Goal: Task Accomplishment & Management: Use online tool/utility

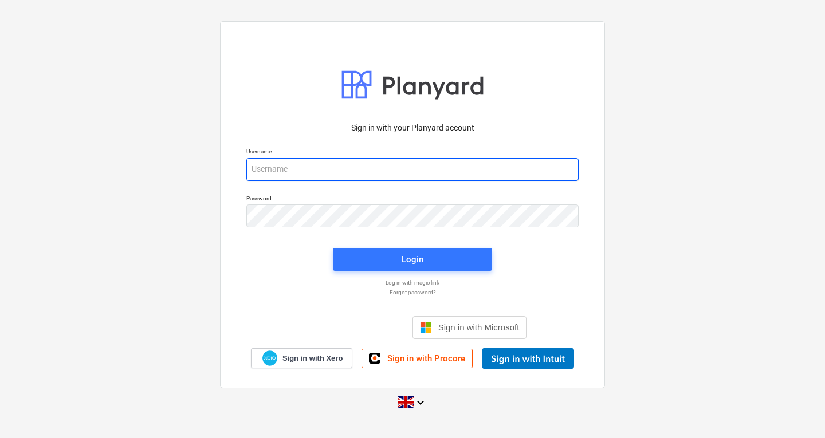
click at [486, 173] on input "email" at bounding box center [412, 169] width 332 height 23
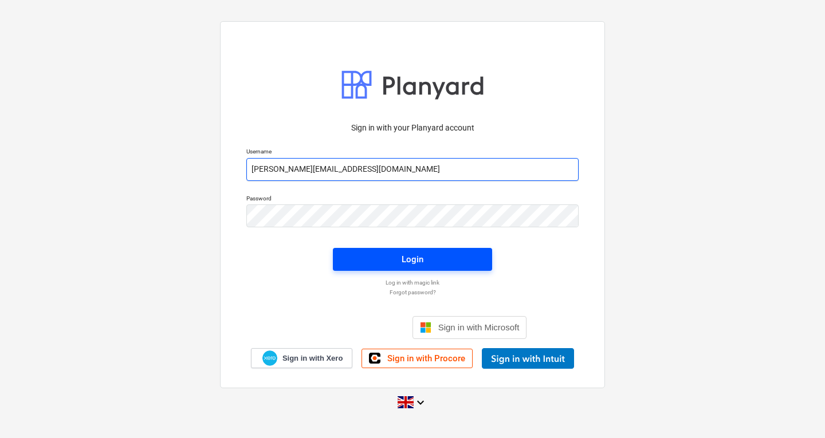
type input "[PERSON_NAME][EMAIL_ADDRESS][DOMAIN_NAME]"
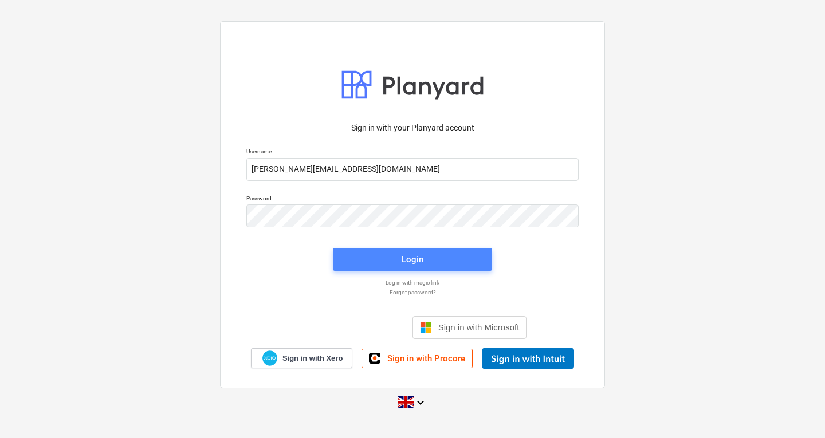
click at [424, 265] on span "Login" at bounding box center [412, 259] width 132 height 15
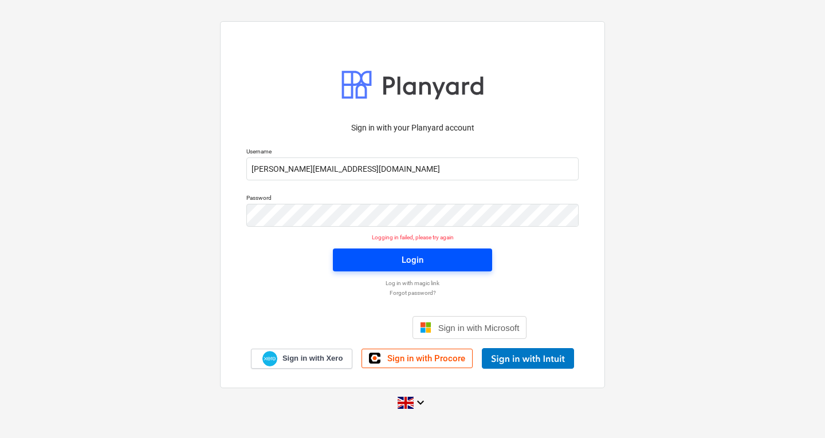
click at [352, 253] on span "Login" at bounding box center [412, 260] width 132 height 15
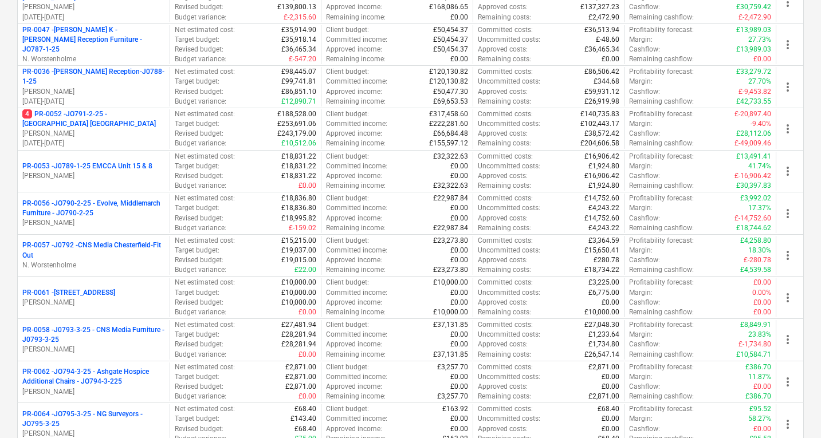
scroll to position [387, 0]
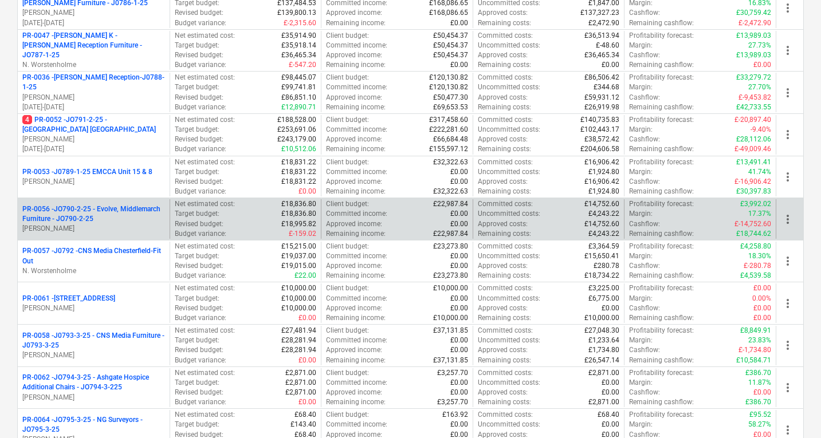
click at [121, 210] on p "PR-0056 - JO790-2-25 - Evolve, Middlemarch Furniture - JO790-2-25" at bounding box center [93, 213] width 143 height 19
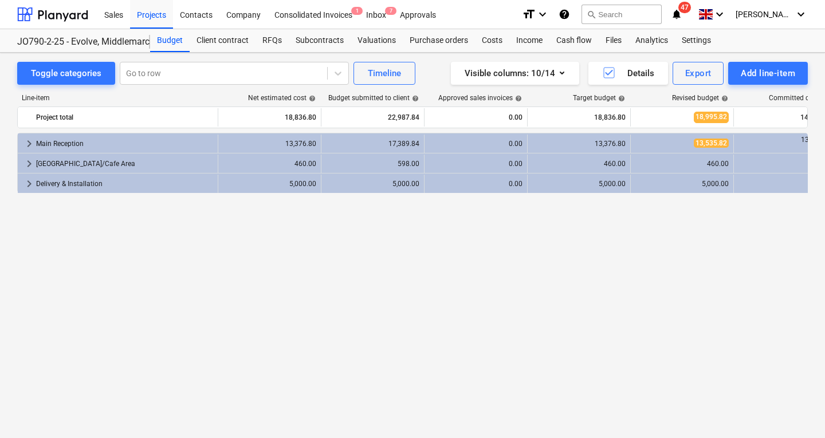
click at [405, 271] on div "keyboard_arrow_right Main Reception 13,376.80 17,389.84 0.00 13,376.80 13,535.8…" at bounding box center [412, 262] width 790 height 258
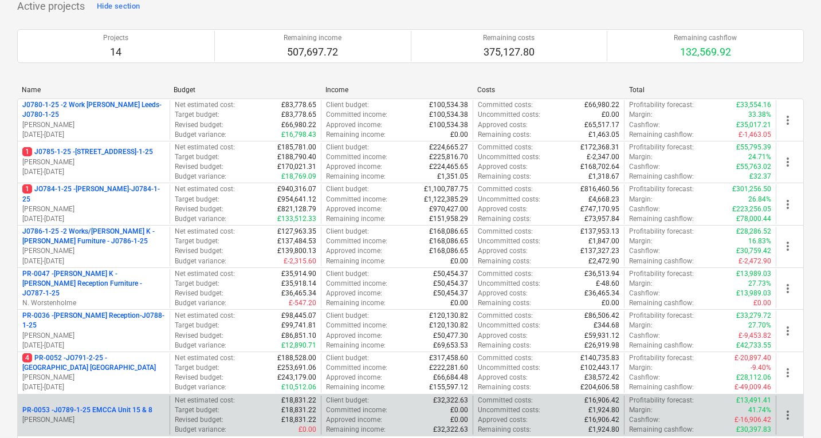
scroll to position [151, 0]
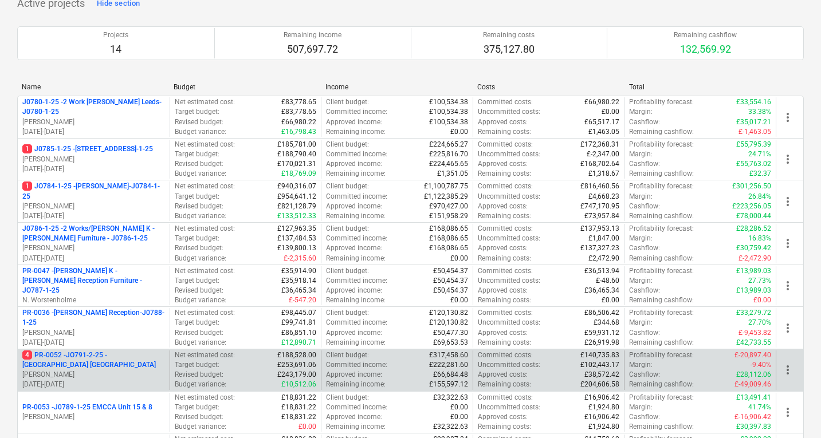
click at [117, 359] on p "4 PR-0052 - JO791-2-25 - [GEOGRAPHIC_DATA] [GEOGRAPHIC_DATA]" at bounding box center [93, 359] width 143 height 19
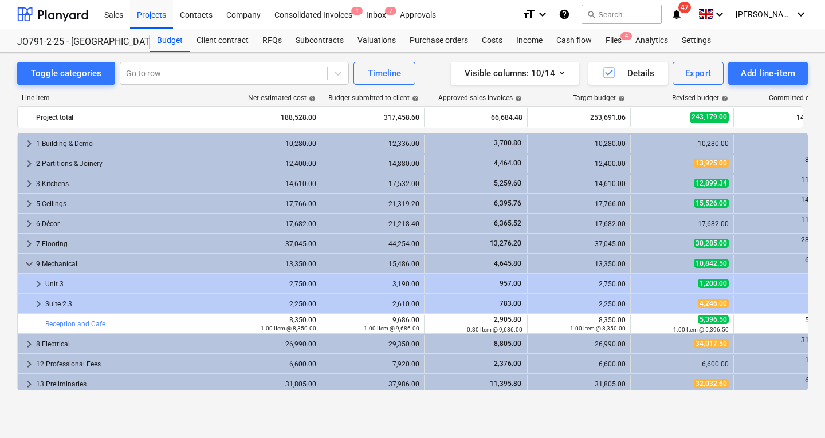
scroll to position [23, 0]
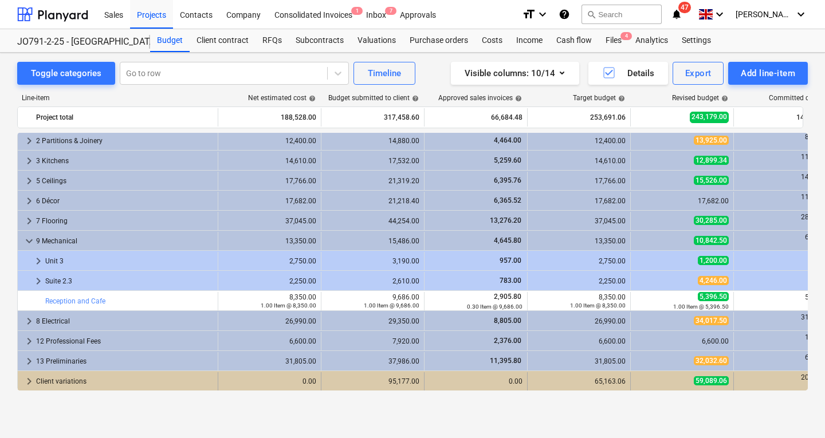
click at [34, 376] on span "keyboard_arrow_right" at bounding box center [29, 381] width 14 height 14
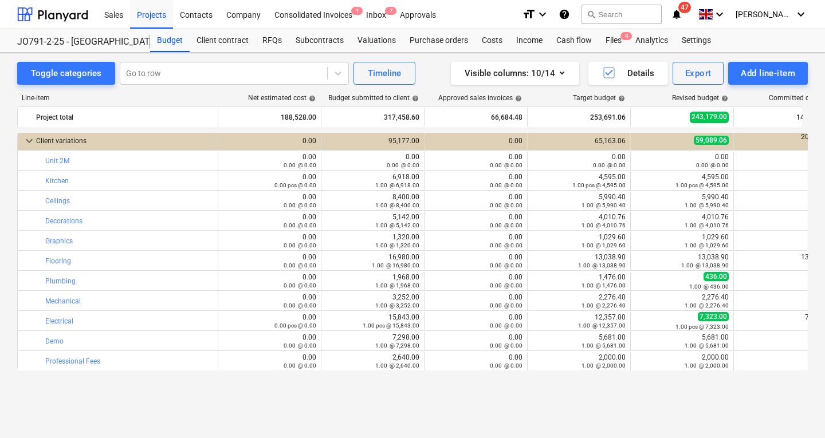
scroll to position [217, 0]
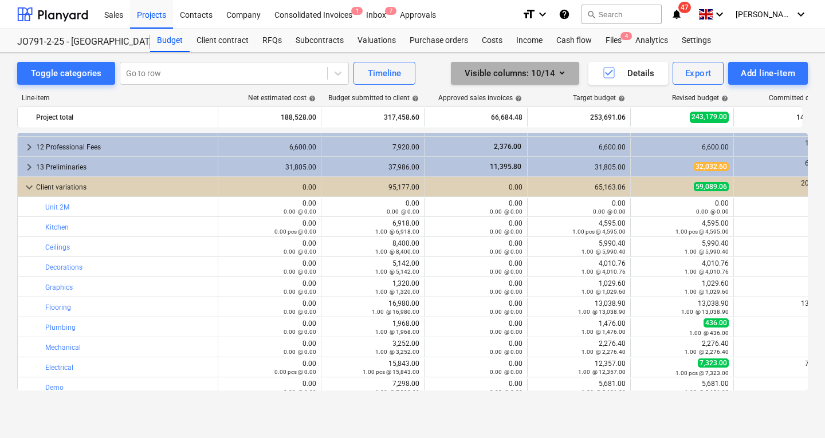
click at [568, 72] on icon "button" at bounding box center [562, 73] width 14 height 14
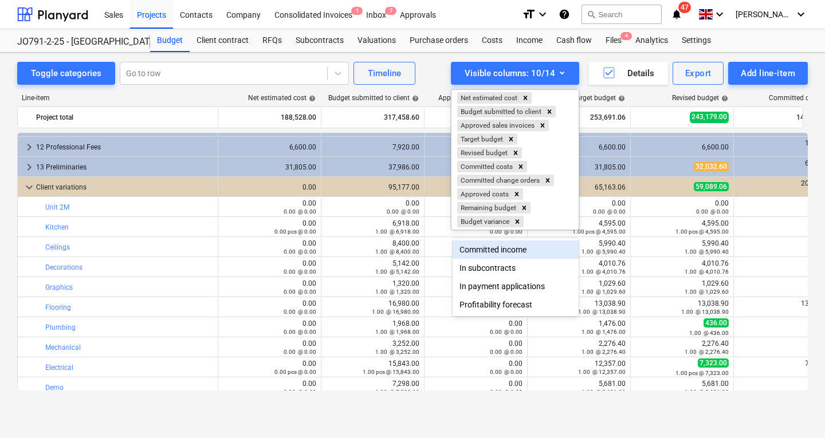
click at [427, 68] on div at bounding box center [412, 219] width 825 height 438
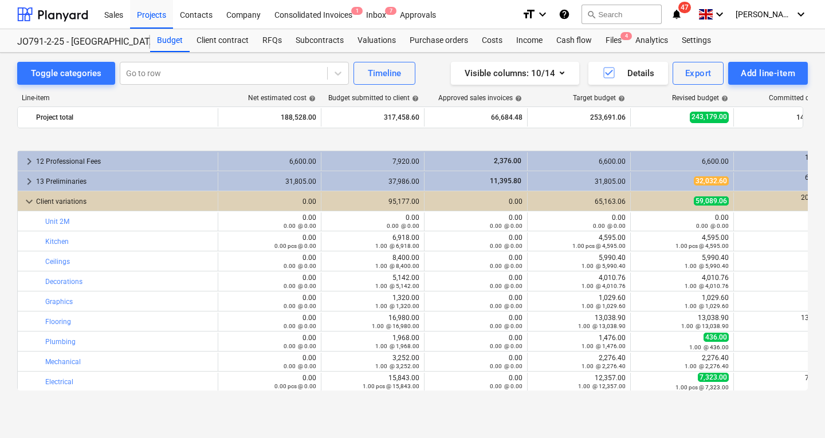
scroll to position [263, 0]
